Goal: Information Seeking & Learning: Check status

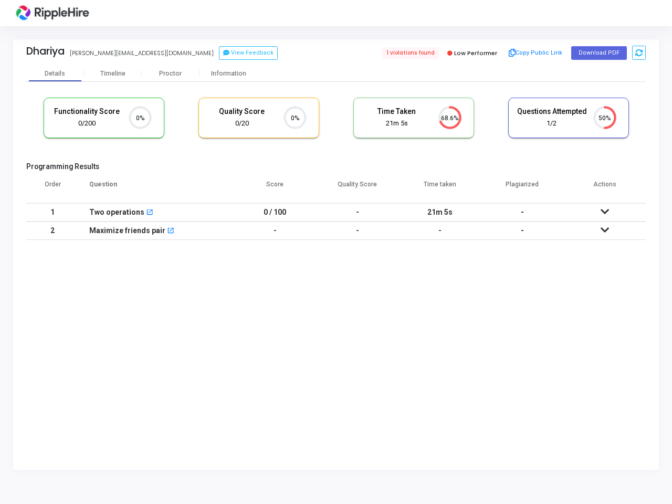
scroll to position [22, 27]
click at [219, 53] on button "View Feedback" at bounding box center [248, 53] width 59 height 14
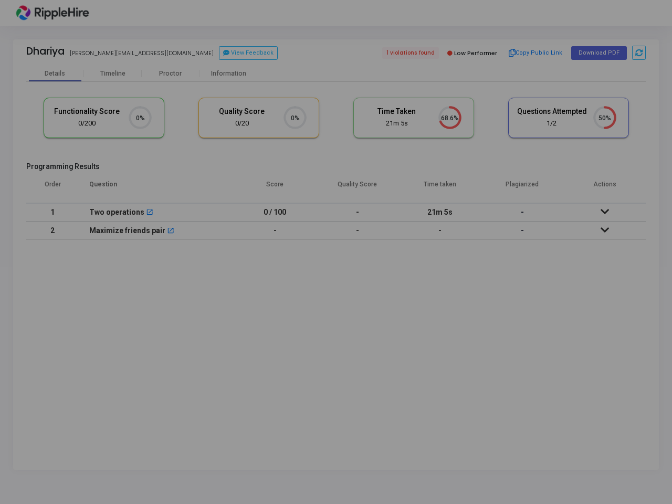
click at [535, 53] on div "? ! i Candidate Feedback × Good OK Cancel" at bounding box center [336, 252] width 672 height 504
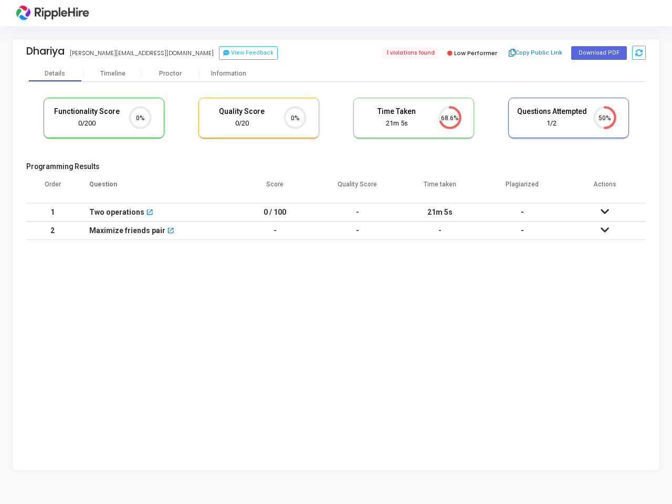
click at [599, 53] on button "Download PDF" at bounding box center [599, 53] width 56 height 14
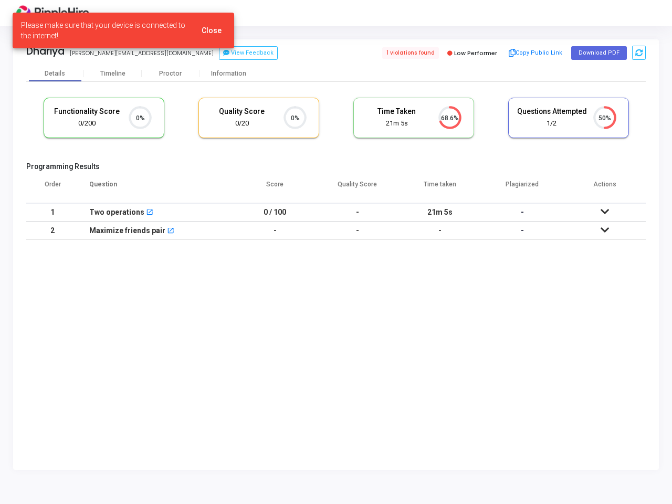
click at [639, 53] on icon at bounding box center [639, 52] width 7 height 7
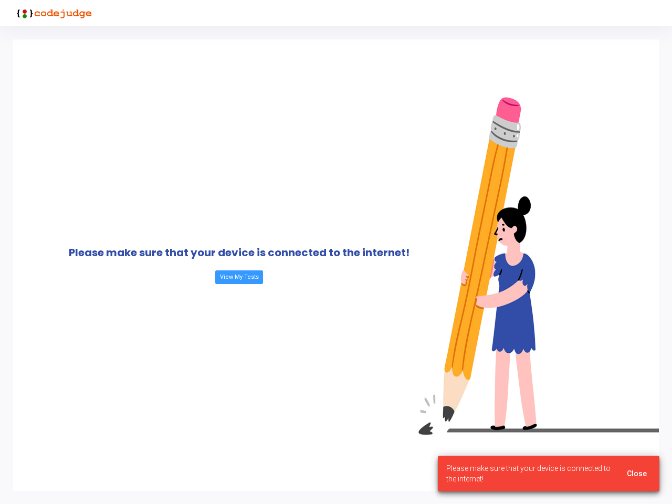
click at [113, 74] on div "Please make sure that your device is connected to the internet! View My Tests" at bounding box center [239, 265] width 452 height 452
click at [171, 74] on div "Please make sure that your device is connected to the internet! View My Tests" at bounding box center [239, 265] width 452 height 452
click at [228, 74] on div "Please make sure that your device is connected to the internet! View My Tests" at bounding box center [239, 265] width 452 height 452
click at [140, 118] on div "Please make sure that your device is connected to the internet! View My Tests" at bounding box center [239, 265] width 452 height 452
